Goal: Communication & Community: Answer question/provide support

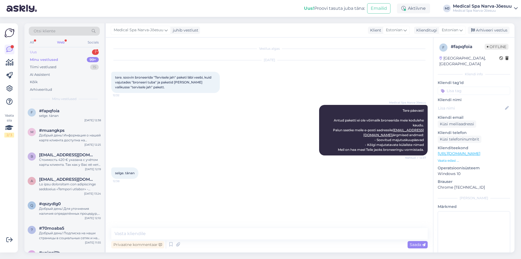
click at [71, 52] on div "Uus 1" at bounding box center [64, 52] width 71 height 8
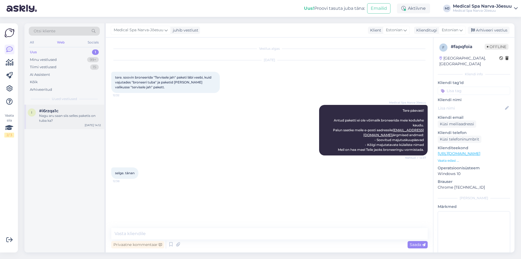
click at [70, 120] on div "Nagu aru saan siis selles paketis on tuba ka?" at bounding box center [70, 118] width 62 height 10
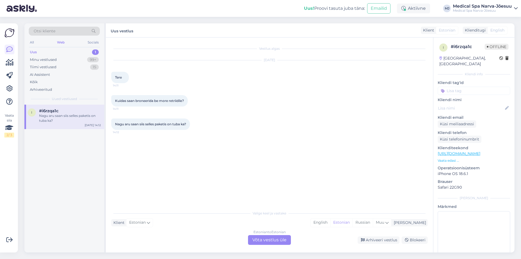
click at [262, 241] on div "Estonian to Estonian Võta vestlus üle" at bounding box center [269, 240] width 43 height 10
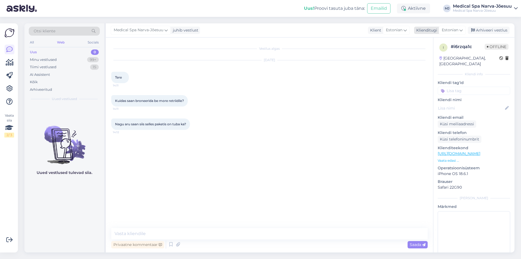
click at [452, 31] on span "Estonian" at bounding box center [450, 30] width 17 height 6
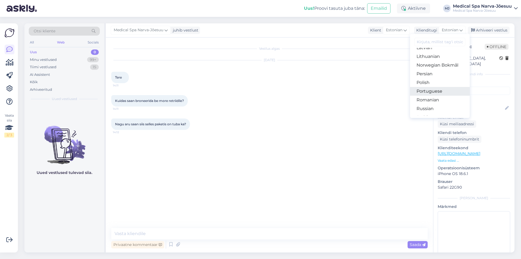
scroll to position [190, 0]
click at [434, 82] on link "Russian" at bounding box center [440, 81] width 60 height 9
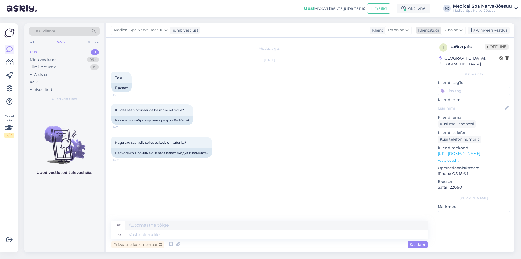
click at [445, 30] on span "Russian" at bounding box center [451, 30] width 15 height 6
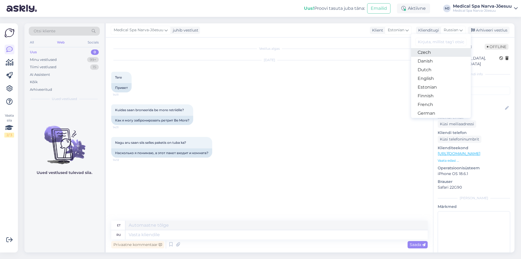
scroll to position [60, 0]
click at [433, 64] on link "Estonian" at bounding box center [441, 63] width 60 height 9
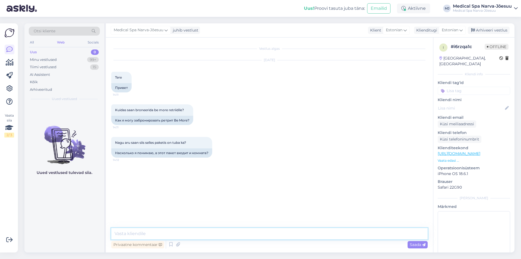
click at [159, 237] on textarea at bounding box center [269, 233] width 317 height 11
paste textarea "Meil on hea meel broneerida [PERSON_NAME] jaoks majutus ajavahemikus [DATE]–[DA…"
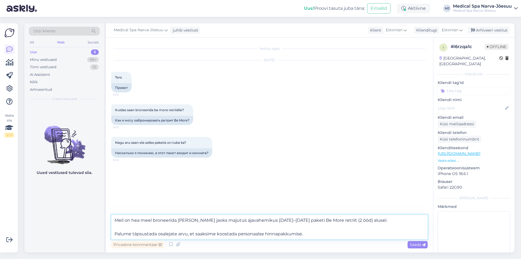
drag, startPoint x: 115, startPoint y: 220, endPoint x: 114, endPoint y: 214, distance: 6.0
click at [114, 214] on div "Vestlus algas [DATE] Tere 14:11 Привет Kuidas saan broneerida be more retriidil…" at bounding box center [270, 144] width 328 height 215
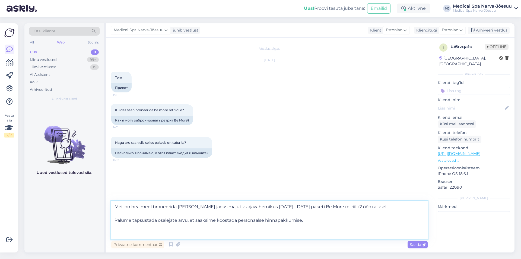
click at [120, 206] on textarea "Meil on hea meel broneerida [PERSON_NAME] jaoks majutus ajavahemikus [DATE]–[DA…" at bounding box center [269, 220] width 317 height 38
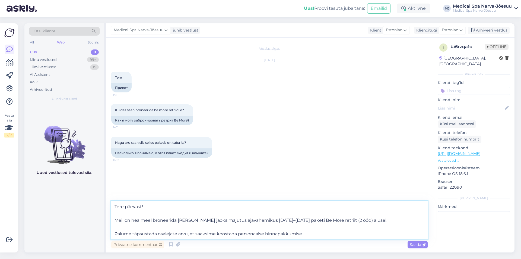
drag, startPoint x: 177, startPoint y: 234, endPoint x: 158, endPoint y: 234, distance: 19.0
click at [158, 234] on textarea "Tere päevast! Meil on hea meel broneerida [PERSON_NAME] jaoks majutus ajavahemi…" at bounding box center [269, 220] width 317 height 38
click at [318, 234] on textarea "Tere päevast! Meil on hea meel broneerida [PERSON_NAME] jaoks majutus ajavahemi…" at bounding box center [269, 220] width 317 height 38
drag, startPoint x: 368, startPoint y: 219, endPoint x: 179, endPoint y: 222, distance: 188.8
click at [179, 222] on textarea "Tere päevast! Meil on hea meel broneerida [PERSON_NAME] jaoks majutus ajavahemi…" at bounding box center [269, 220] width 317 height 38
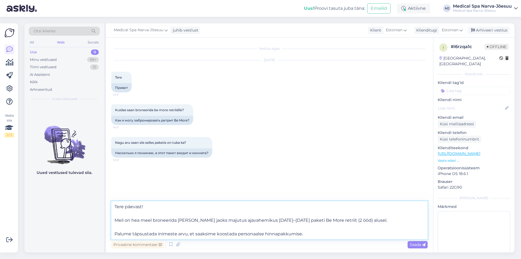
click at [217, 228] on textarea "Tere päevast! Meil on hea meel broneerida [PERSON_NAME] jaoks majutus ajavahemi…" at bounding box center [269, 220] width 317 height 38
drag, startPoint x: 313, startPoint y: 234, endPoint x: 97, endPoint y: 219, distance: 217.0
click at [97, 219] on div "Otsi kliente All Web Socials Uus 0 Minu vestlused 99+ Tiimi vestlused 15 AI Ass…" at bounding box center [269, 137] width 490 height 229
paste textarea "Kahjuks ei ole meie kodulehel võimalik valitud paketti broneerida, kuid aitame …"
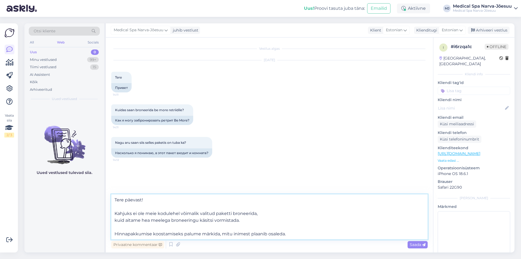
click at [114, 220] on textarea "Tere päevast! Kahjuks ei ole meie kodulehel võimalik valitud paketti broneerida…" at bounding box center [269, 216] width 317 height 45
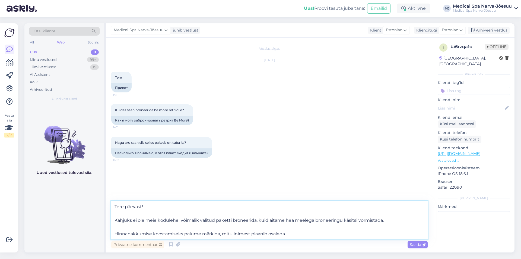
drag, startPoint x: 357, startPoint y: 221, endPoint x: 344, endPoint y: 221, distance: 13.6
click at [344, 221] on textarea "Tere päevast! Kahjuks ei ole meie kodulehel võimalik valitud paketti broneerida…" at bounding box center [269, 220] width 317 height 38
drag, startPoint x: 269, startPoint y: 222, endPoint x: 285, endPoint y: 222, distance: 16.0
click at [285, 222] on textarea "Tere päevast! Kahjuks ei ole meie kodulehel võimalik valitud paketti broneerida…" at bounding box center [269, 220] width 317 height 38
click at [314, 220] on textarea "Tere päevast! Kahjuks ei ole meie kodulehel võimalik valitud paketti broneerida…" at bounding box center [269, 220] width 317 height 38
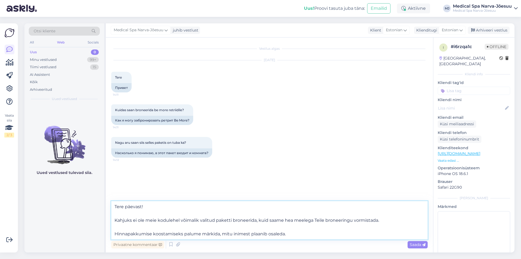
drag, startPoint x: 301, startPoint y: 231, endPoint x: 130, endPoint y: 213, distance: 172.5
click at [130, 213] on textarea "Tere päevast! Kahjuks ei ole meie kodulehel võimalik valitud paketti broneerida…" at bounding box center [269, 220] width 317 height 38
drag, startPoint x: 225, startPoint y: 233, endPoint x: 232, endPoint y: 234, distance: 6.6
click at [226, 233] on textarea "Tere päevast! Kahjuks ei ole meie kodulehel võimalik valitud paketti broneerida…" at bounding box center [269, 220] width 317 height 38
drag, startPoint x: 284, startPoint y: 234, endPoint x: 269, endPoint y: 235, distance: 14.9
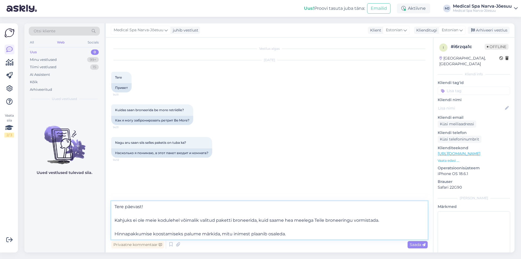
click at [269, 235] on textarea "Tere päevast! Kahjuks ei ole meie kodulehel võimalik valitud paketti broneerida…" at bounding box center [269, 220] width 317 height 38
drag, startPoint x: 284, startPoint y: 234, endPoint x: 115, endPoint y: 219, distance: 169.4
click at [115, 219] on textarea "Tere päevast! Kahjuks ei ole meie kodulehel võimalik valitud paketti broneerida…" at bounding box center [269, 220] width 317 height 38
paste textarea "aitame hea meelega broneeringu Teie eest vormistada. Hinnapakkumise koostamisek…"
type textarea "Tere päevast! Kahjuks ei ole meie kodulehel võimalik valitud paketti broneerida…"
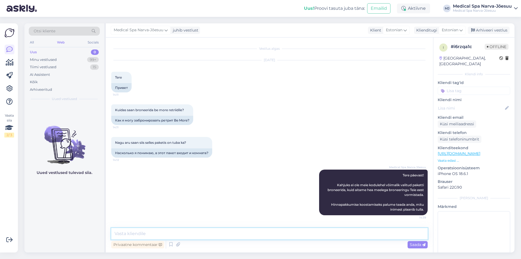
scroll to position [0, 0]
click at [55, 58] on div "Minu vestlused" at bounding box center [43, 59] width 27 height 5
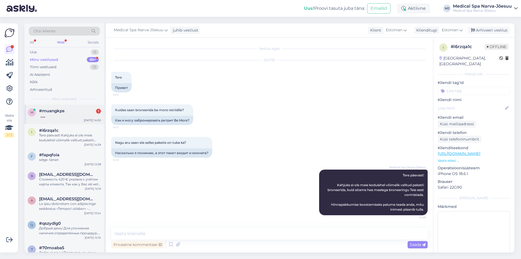
click at [82, 112] on div "#muangkps 1" at bounding box center [70, 110] width 62 height 5
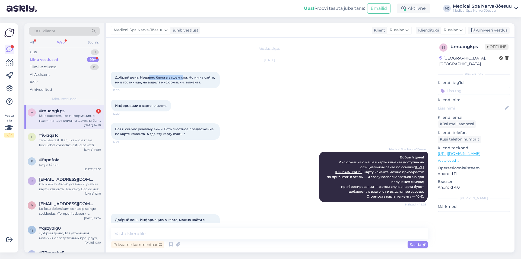
drag, startPoint x: 149, startPoint y: 78, endPoint x: 197, endPoint y: 77, distance: 47.8
click at [193, 77] on span "Добрый день. Недавно была в вашем спа. Но ни на сайте, ни в гостинице, не видел…" at bounding box center [165, 79] width 101 height 9
click at [224, 77] on div at bounding box center [222, 80] width 5 height 16
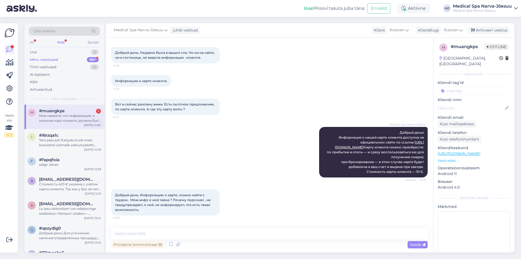
scroll to position [66, 0]
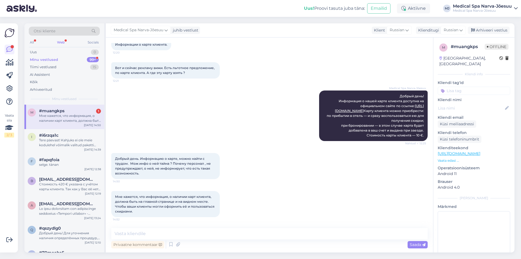
drag, startPoint x: 115, startPoint y: 159, endPoint x: 193, endPoint y: 209, distance: 93.0
click at [193, 209] on div "Vestlus algas [DATE] Добрый день. Недавно была в вашем спа. Но ни на сайте, ни …" at bounding box center [272, 133] width 322 height 180
copy div "Добрый день. Информацию о карте, можно найти с трудом. Мож инфо о ней тайна ? П…"
click at [165, 236] on textarea at bounding box center [269, 233] width 317 height 11
paste textarea "Loremipsum d sitam consect — adi, elitsed do, ei tempo, i utlabore e doloremag …"
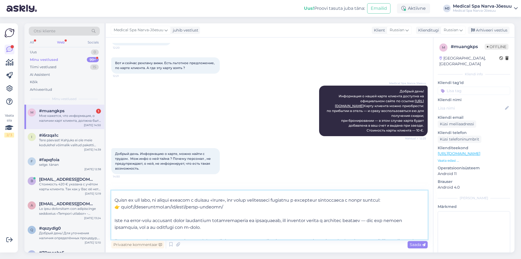
scroll to position [0, 0]
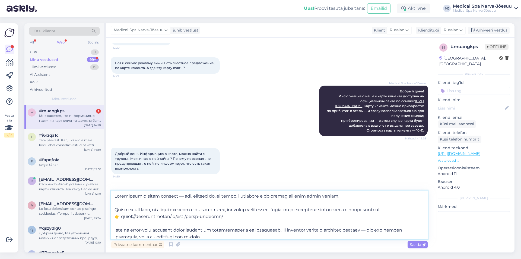
drag, startPoint x: 215, startPoint y: 222, endPoint x: 122, endPoint y: 222, distance: 93.7
click at [122, 222] on textarea at bounding box center [269, 214] width 317 height 49
click at [222, 225] on textarea at bounding box center [269, 214] width 317 height 49
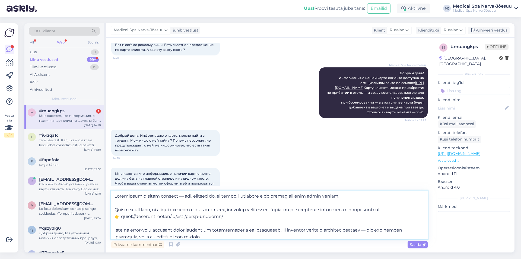
scroll to position [103, 0]
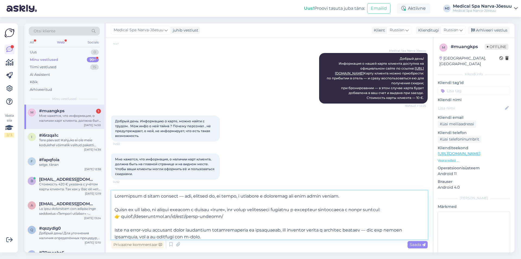
click at [120, 230] on textarea at bounding box center [269, 214] width 317 height 49
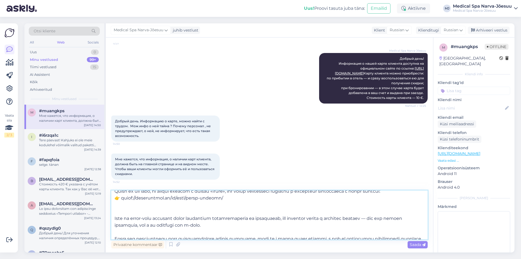
scroll to position [27, 0]
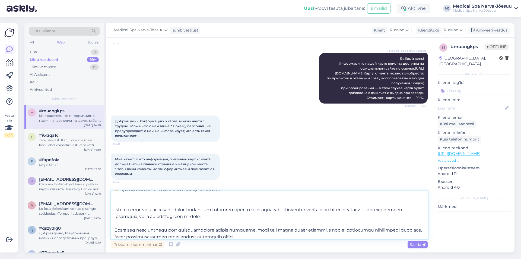
click at [116, 204] on textarea at bounding box center [269, 214] width 317 height 49
paste textarea "Кроме того, во всех пакетах, где действует кампания с картой клиента, в самом н…"
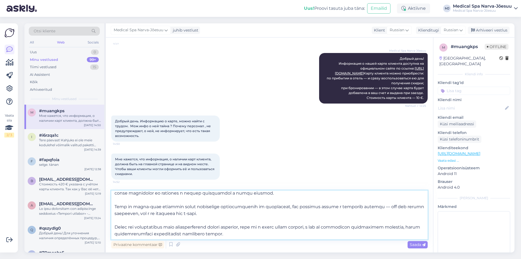
scroll to position [17, 0]
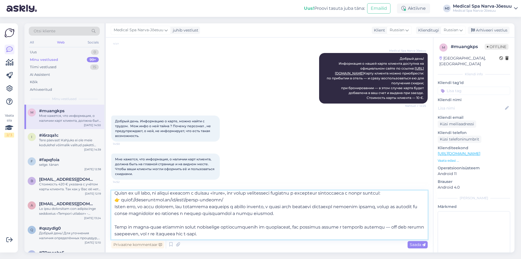
click at [259, 231] on textarea at bounding box center [269, 214] width 317 height 49
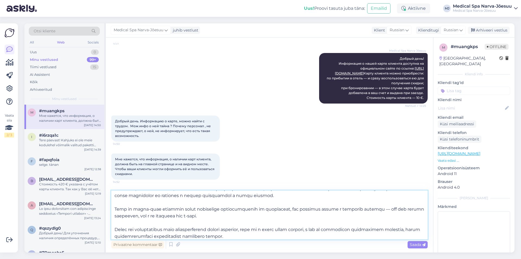
scroll to position [44, 0]
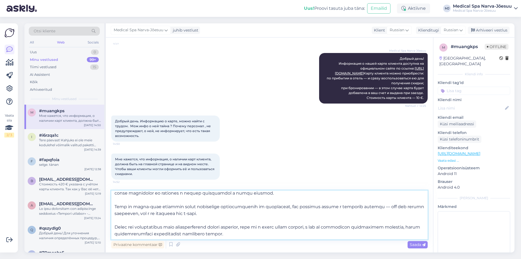
drag, startPoint x: 246, startPoint y: 231, endPoint x: 112, endPoint y: 224, distance: 133.5
click at [112, 224] on textarea at bounding box center [269, 214] width 317 height 49
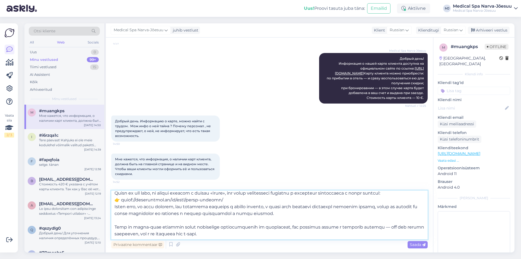
scroll to position [23, 0]
type textarea "Loremipsum d sitam consect — adi, elitsed do, ei tempo, i utlabore e doloremag …"
click at [409, 244] on div "Saada" at bounding box center [418, 244] width 20 height 7
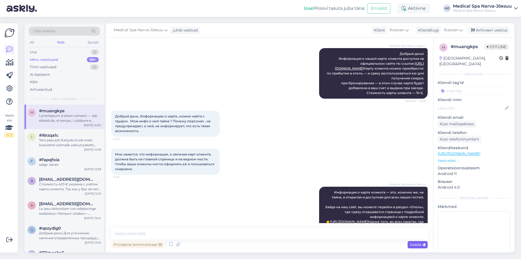
scroll to position [0, 0]
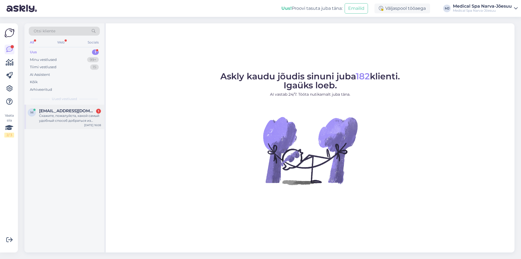
click at [59, 118] on div "Скажите, пожалуйста, какой самый удобный способ добраться из центра Таллинна до…" at bounding box center [70, 118] width 62 height 10
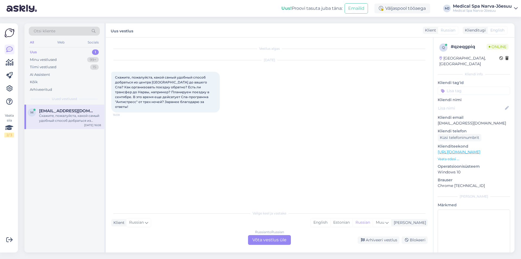
click at [275, 237] on div "Russian to Russian Võta vestlus üle" at bounding box center [269, 240] width 43 height 10
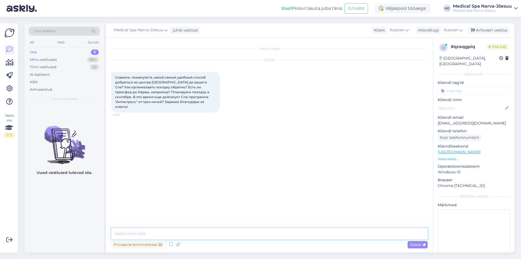
click at [149, 234] on textarea at bounding box center [269, 233] width 317 height 11
paste textarea "Добрый день! До нас можно добраться двумя способами: 1. На автомобиле Выехав из…"
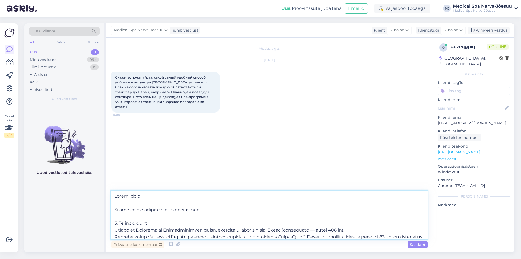
click at [139, 204] on textarea at bounding box center [269, 214] width 317 height 49
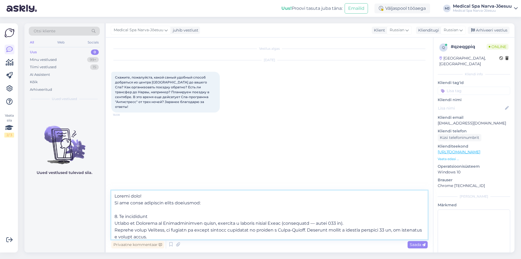
click at [130, 210] on textarea at bounding box center [269, 214] width 317 height 49
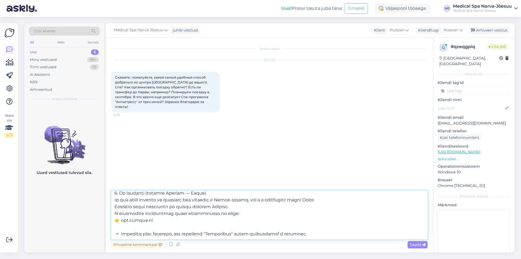
scroll to position [23, 0]
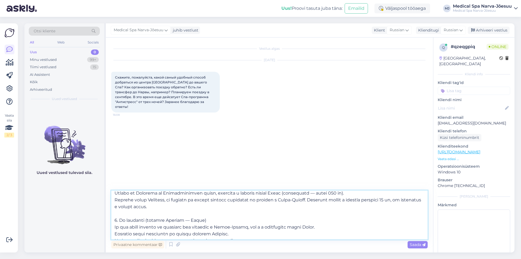
click at [128, 214] on textarea at bounding box center [269, 214] width 317 height 49
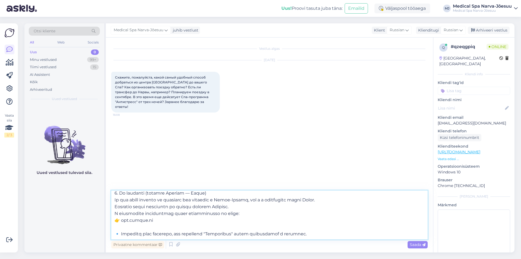
click at [131, 228] on textarea at bounding box center [269, 214] width 317 height 49
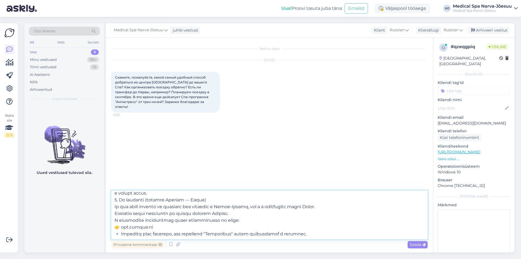
scroll to position [37, 0]
click at [119, 234] on textarea at bounding box center [269, 214] width 317 height 49
click at [143, 234] on textarea at bounding box center [269, 214] width 317 height 49
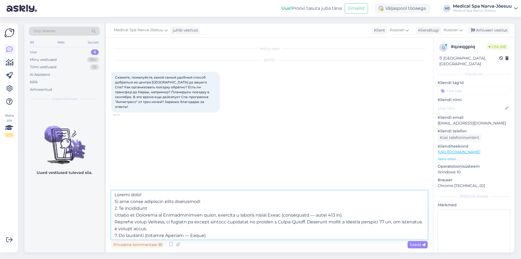
scroll to position [0, 0]
type textarea "Добрый день! До нас можно добраться двумя способами: 1. На автомобиле Выехав из…"
click at [419, 245] on span "Saada" at bounding box center [418, 244] width 16 height 5
